Goal: Task Accomplishment & Management: Use online tool/utility

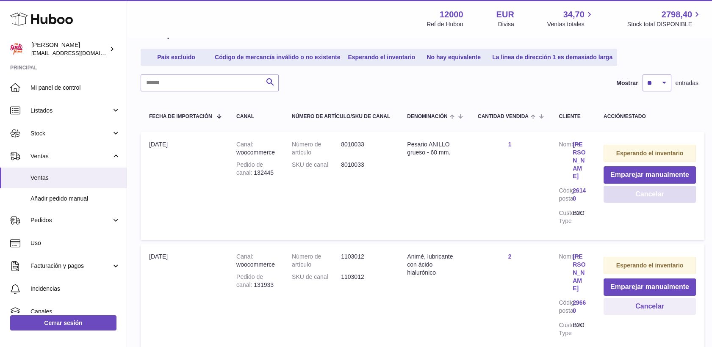
click at [637, 192] on button "Cancelar" at bounding box center [650, 194] width 92 height 17
click at [46, 175] on span "Ventas" at bounding box center [76, 178] width 90 height 8
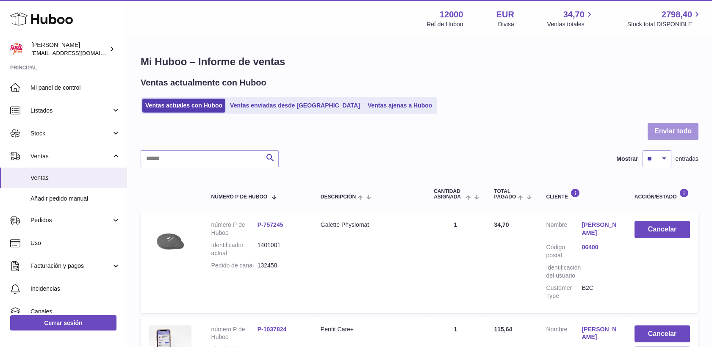
click at [675, 125] on button "Enviar todo" at bounding box center [673, 131] width 51 height 17
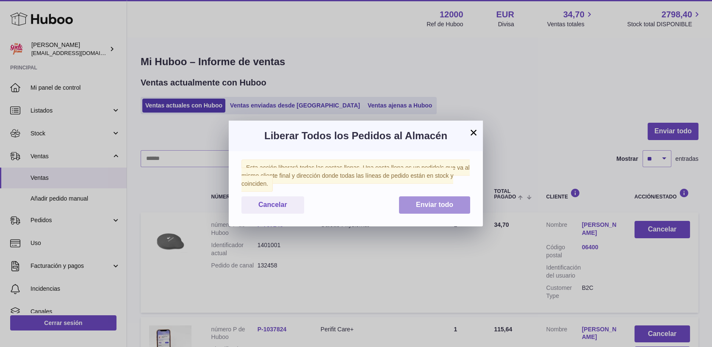
click at [430, 210] on button "Enviar todo" at bounding box center [434, 205] width 71 height 17
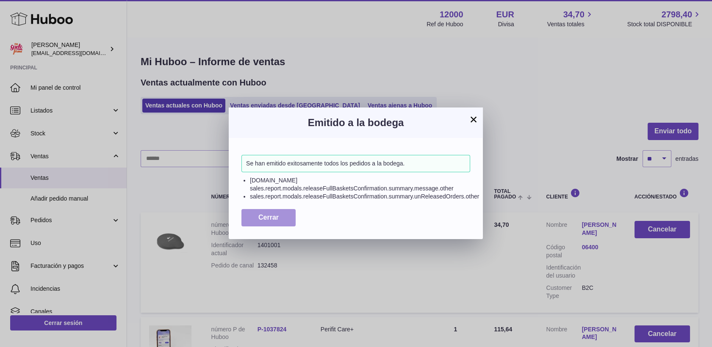
click at [274, 220] on span "Cerrar" at bounding box center [268, 217] width 20 height 7
